Goal: Information Seeking & Learning: Learn about a topic

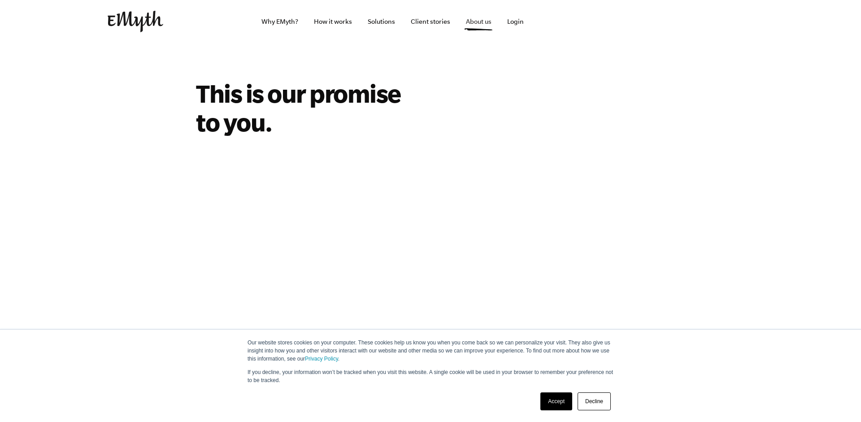
click at [479, 22] on link "About us" at bounding box center [479, 21] width 40 height 43
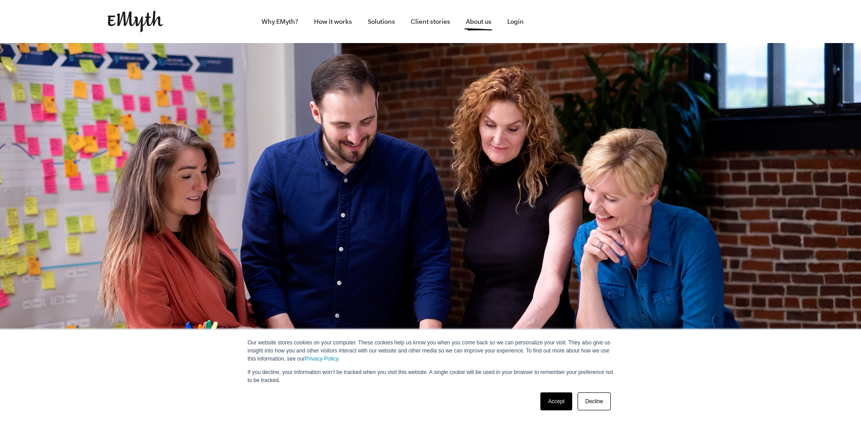
click at [559, 396] on link "Accept" at bounding box center [556, 401] width 32 height 18
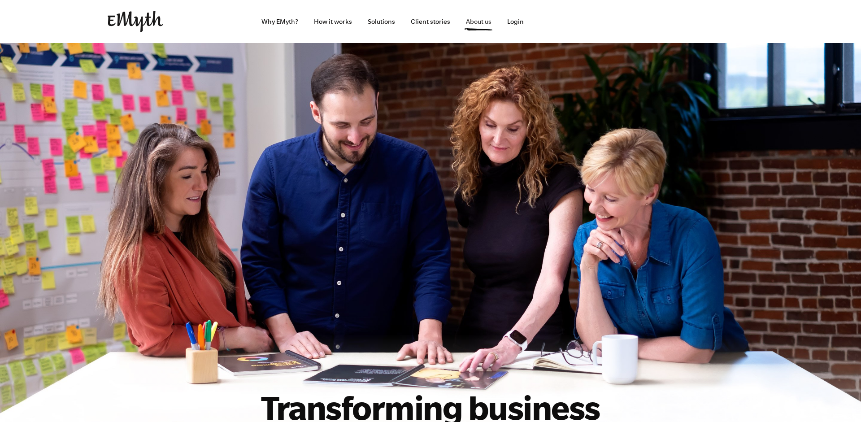
click at [465, 21] on link "About us" at bounding box center [479, 21] width 40 height 43
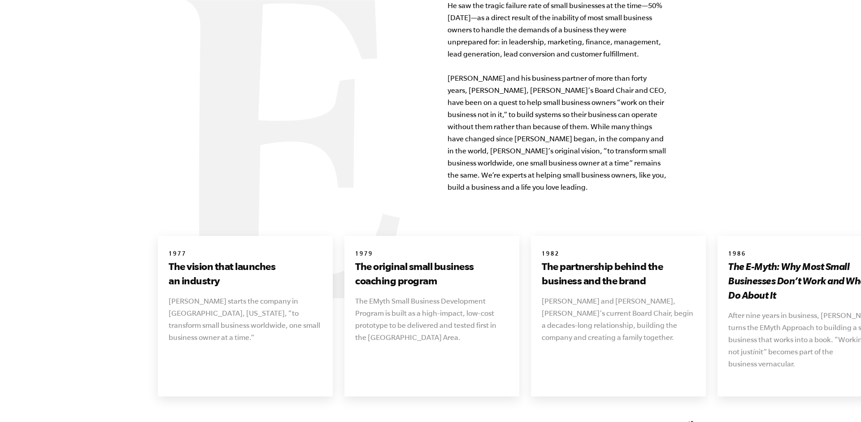
scroll to position [950, 0]
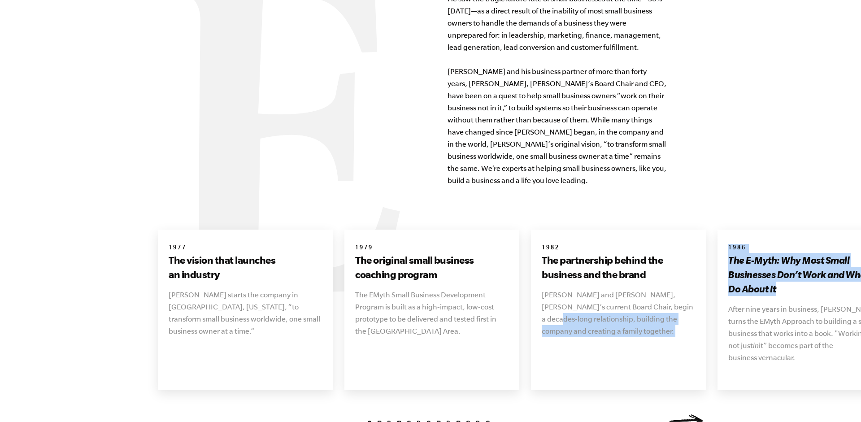
drag, startPoint x: 840, startPoint y: 287, endPoint x: 701, endPoint y: 293, distance: 139.6
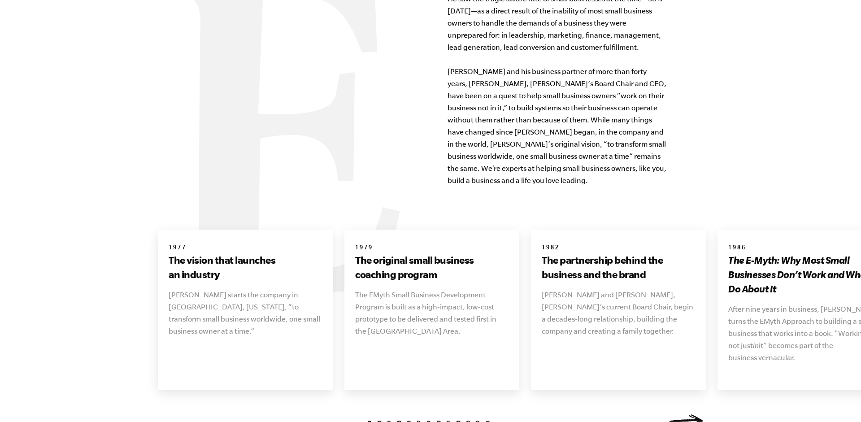
click at [754, 303] on p "After nine years in business, Michael Gerber turns the EMyth Approach to buildi…" at bounding box center [804, 333] width 153 height 61
click at [686, 414] on link "Next" at bounding box center [685, 420] width 36 height 13
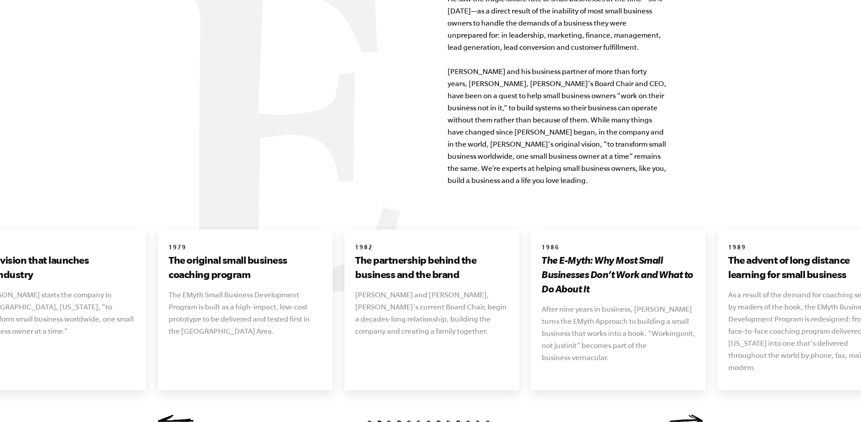
click at [689, 414] on link "Next" at bounding box center [685, 420] width 36 height 13
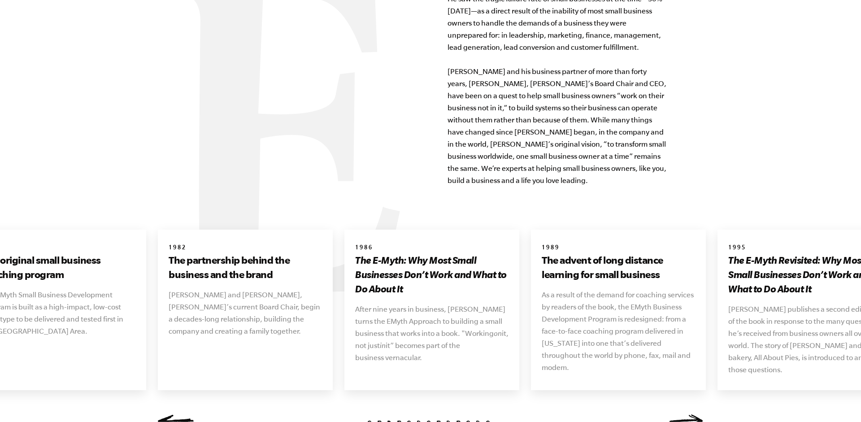
click at [689, 414] on link "Next" at bounding box center [685, 420] width 36 height 13
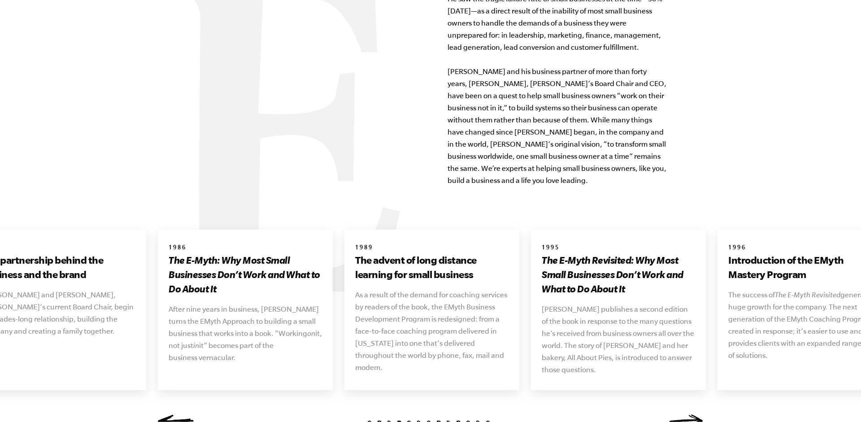
click at [685, 414] on link "Next" at bounding box center [685, 420] width 36 height 13
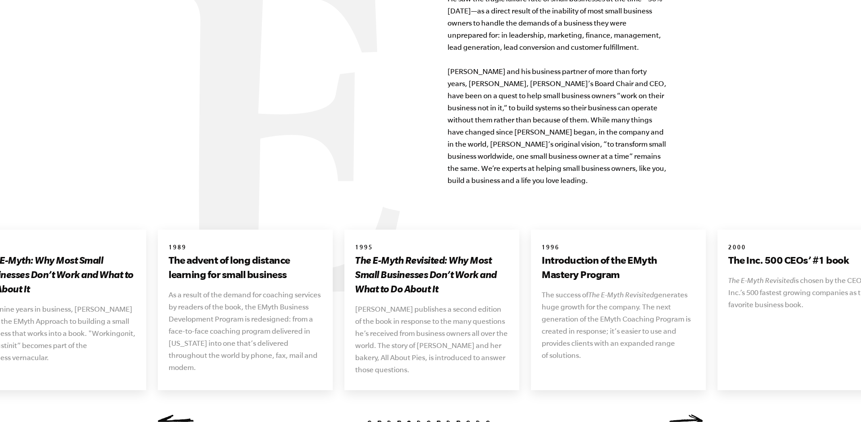
click at [685, 414] on link "Next" at bounding box center [685, 420] width 36 height 13
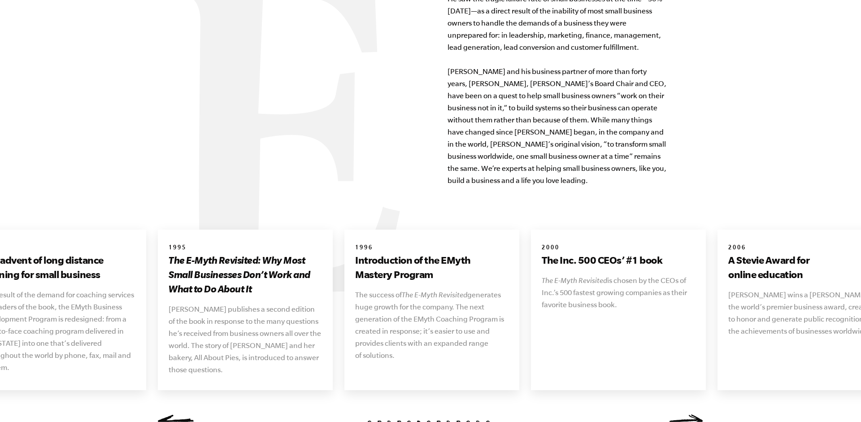
click at [685, 414] on link "Next" at bounding box center [685, 420] width 36 height 13
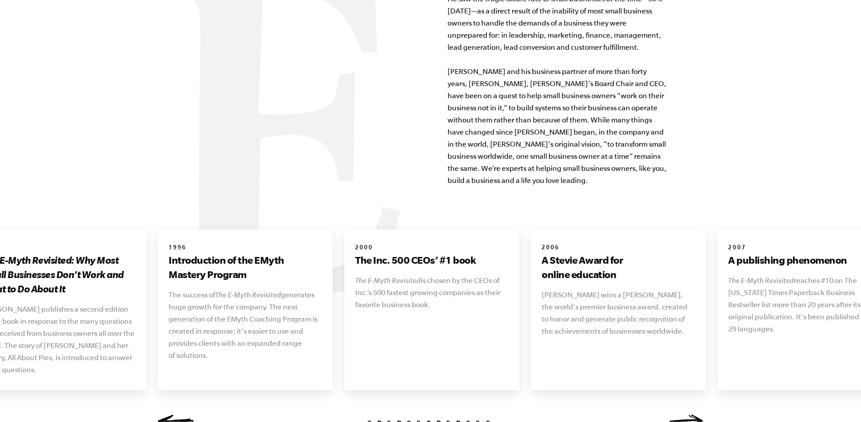
click at [685, 414] on link "Next" at bounding box center [685, 420] width 36 height 13
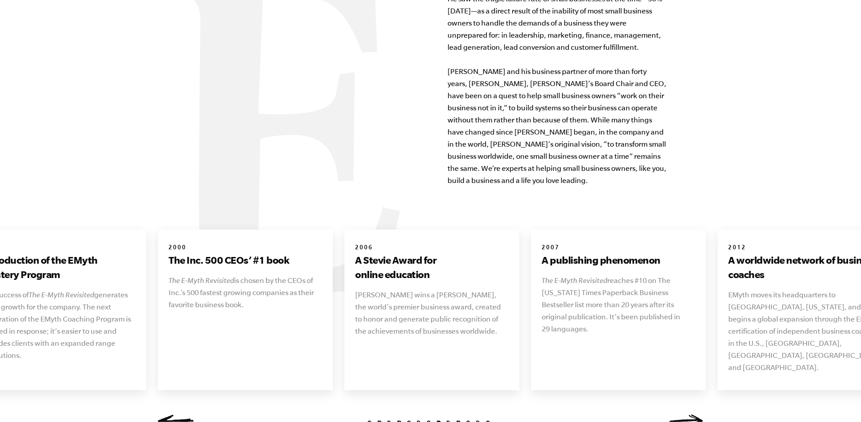
click at [685, 414] on link "Next" at bounding box center [685, 420] width 36 height 13
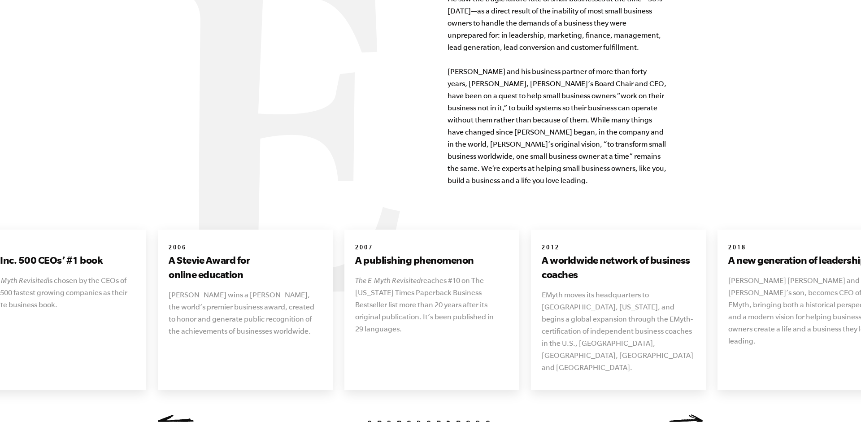
click at [685, 414] on link "Next" at bounding box center [685, 420] width 36 height 13
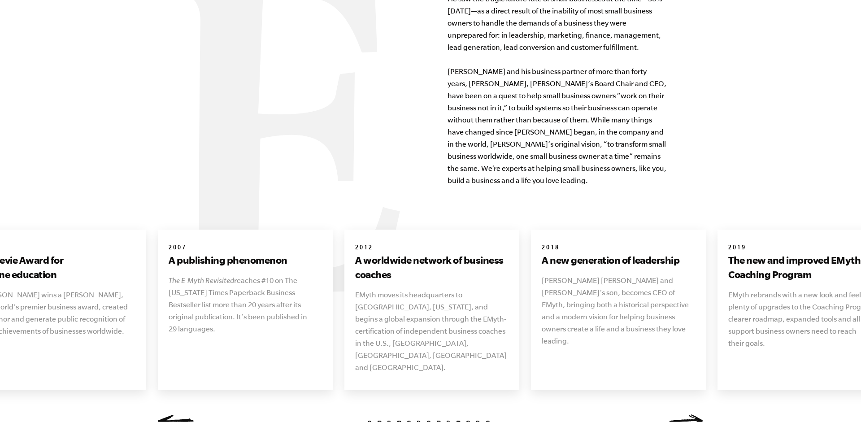
click at [685, 414] on link "Next" at bounding box center [685, 420] width 36 height 13
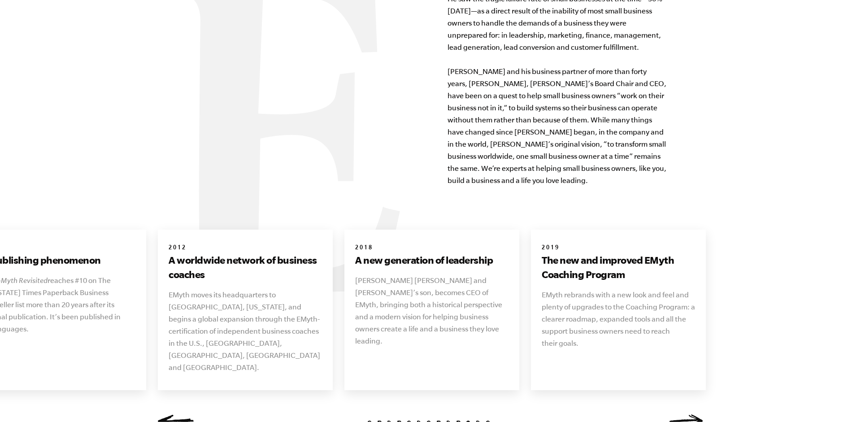
scroll to position [963, 0]
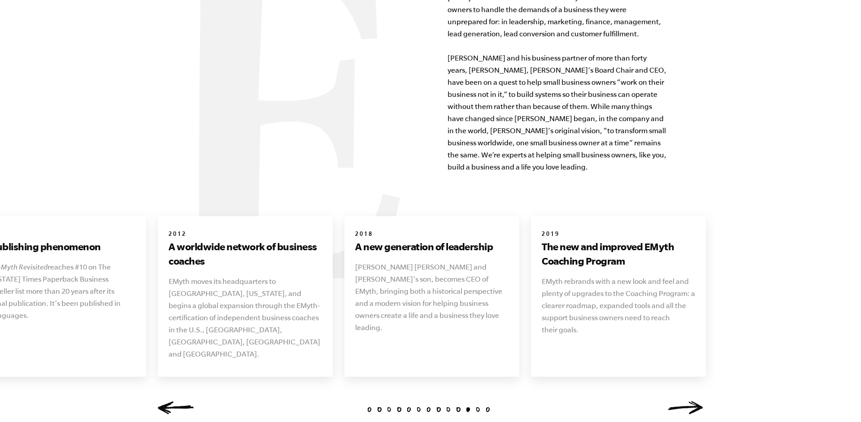
click at [684, 401] on link "Next" at bounding box center [685, 407] width 36 height 13
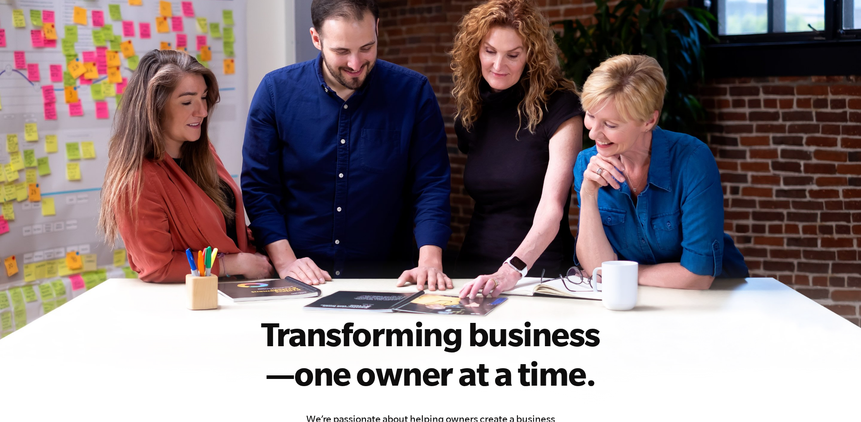
scroll to position [0, 0]
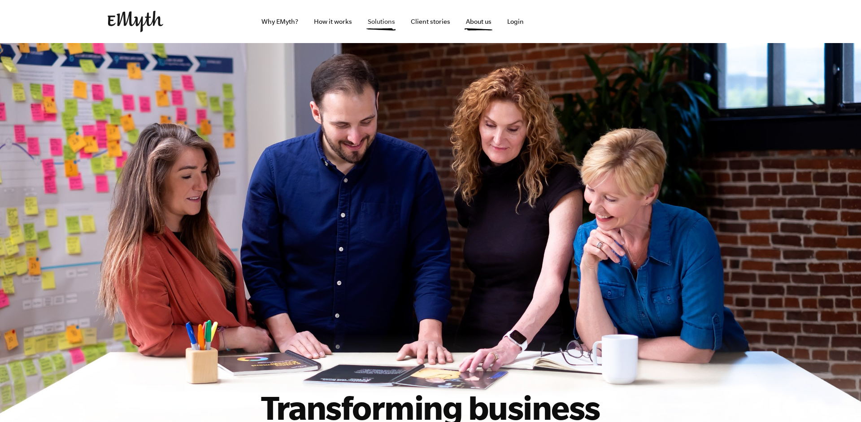
click at [374, 19] on link "Solutions" at bounding box center [382, 21] width 42 height 43
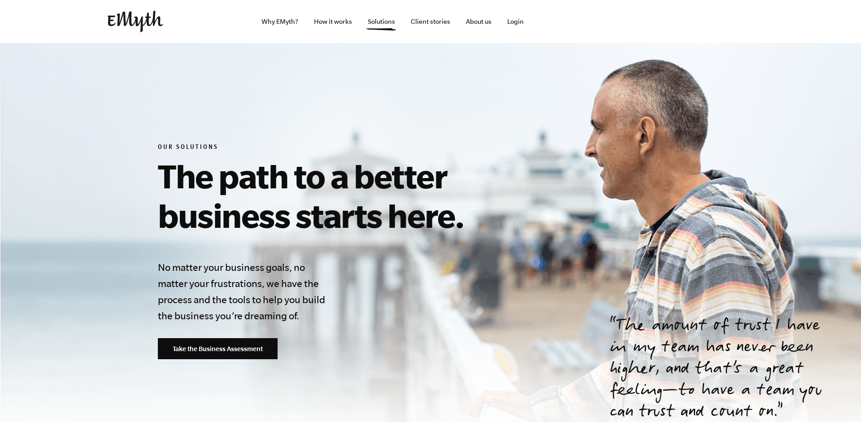
click at [338, 20] on link "How it works" at bounding box center [333, 21] width 52 height 43
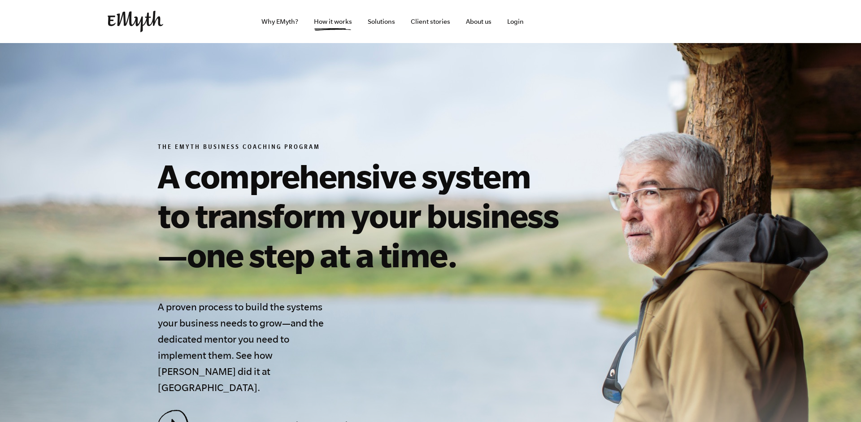
scroll to position [246, 0]
